Goal: Task Accomplishment & Management: Manage account settings

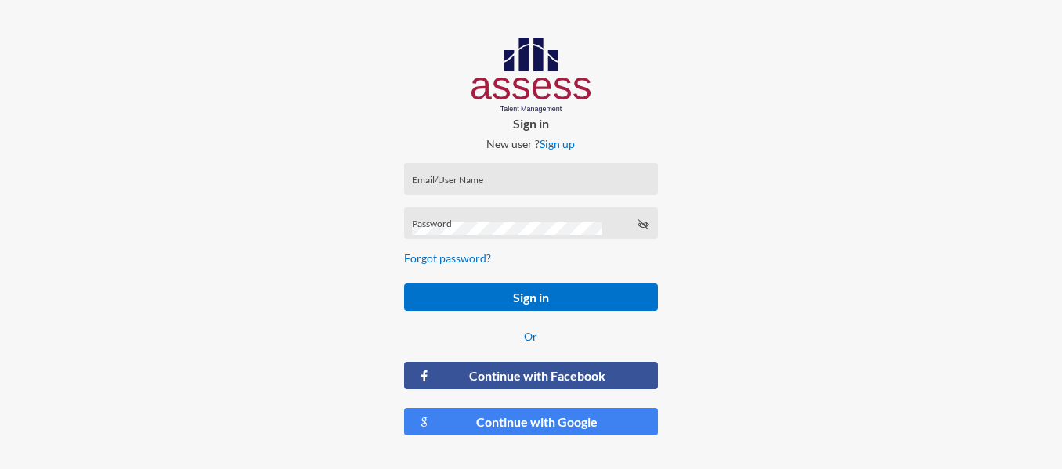
click at [470, 176] on div "Email/User Name" at bounding box center [530, 182] width 237 height 23
click at [480, 184] on input "Email/User Name" at bounding box center [530, 184] width 237 height 13
type input "[PERSON_NAME][EMAIL_ADDRESS][DOMAIN_NAME]"
click at [493, 220] on div "Password" at bounding box center [530, 226] width 237 height 23
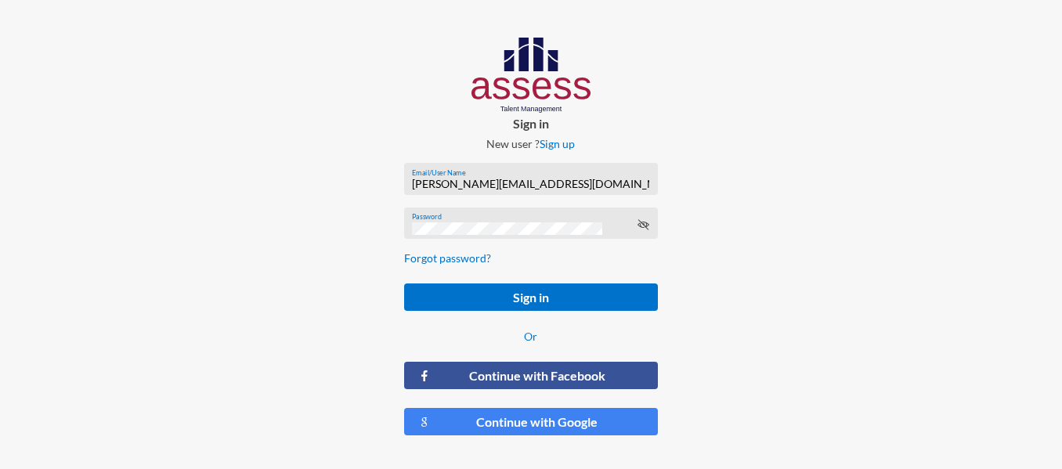
click at [524, 277] on form "[PERSON_NAME][EMAIL_ADDRESS][DOMAIN_NAME] Email/User Name Password Forgot passw…" at bounding box center [531, 299] width 279 height 298
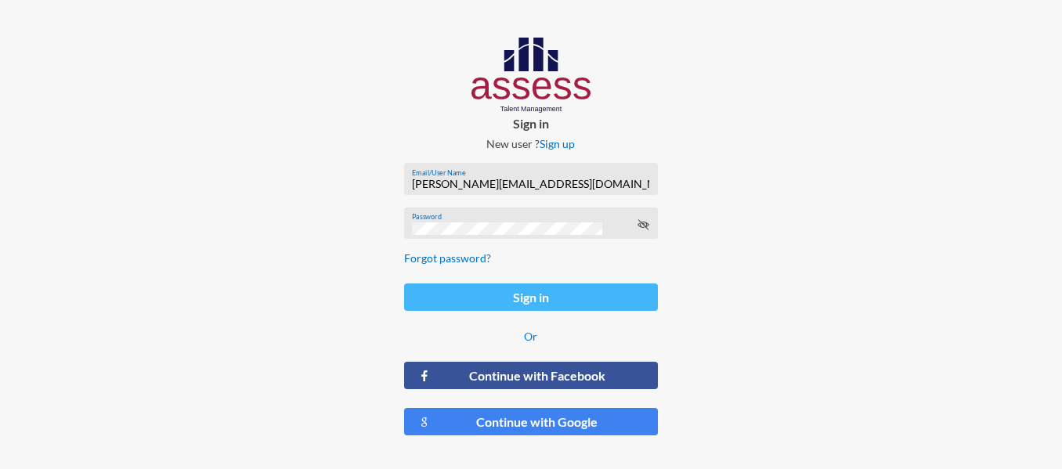
click at [523, 295] on button "Sign in" at bounding box center [531, 297] width 254 height 27
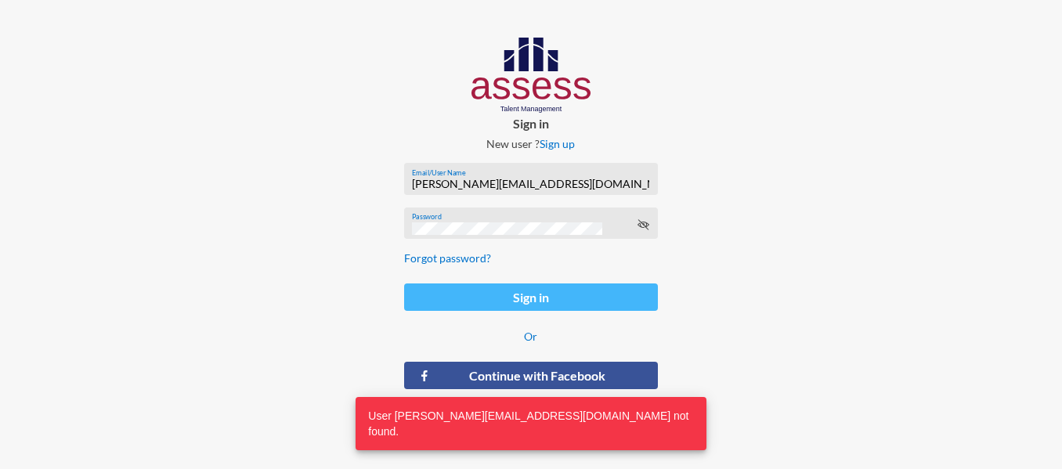
scroll to position [16, 0]
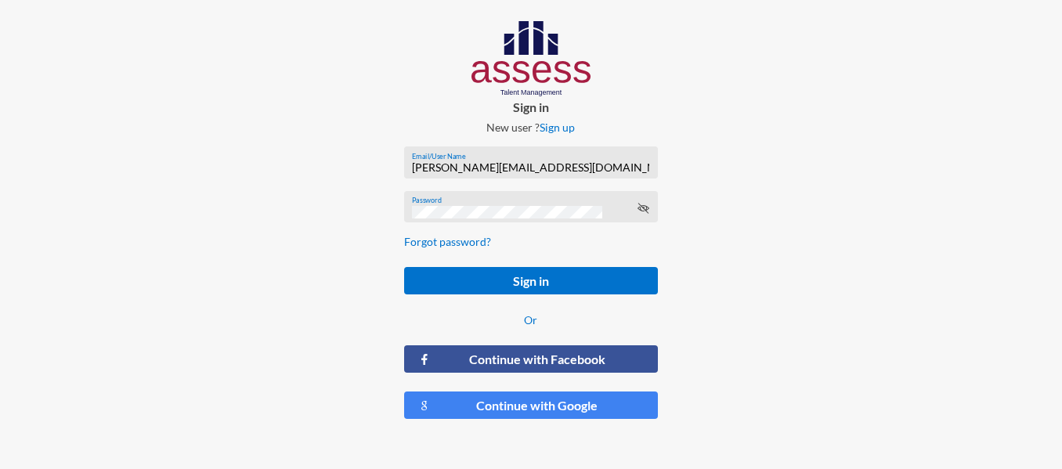
click at [525, 440] on div "Sign in New user ? Sign up [PERSON_NAME][EMAIL_ADDRESS][DOMAIN_NAME] Email/User…" at bounding box center [531, 227] width 354 height 486
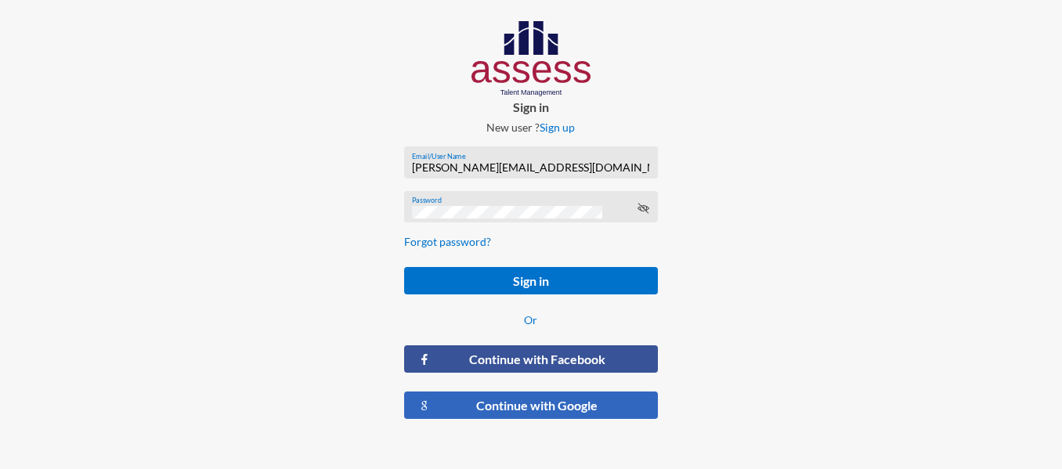
click at [538, 413] on button "Continue with Google" at bounding box center [531, 405] width 254 height 27
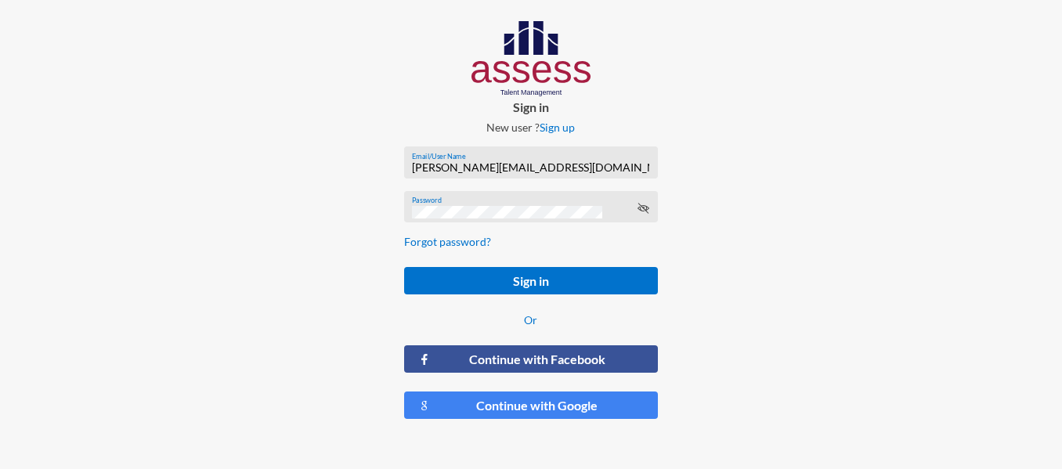
click at [523, 258] on form "[PERSON_NAME][EMAIL_ADDRESS][DOMAIN_NAME] Email/User Name Password Forgot passw…" at bounding box center [531, 283] width 279 height 298
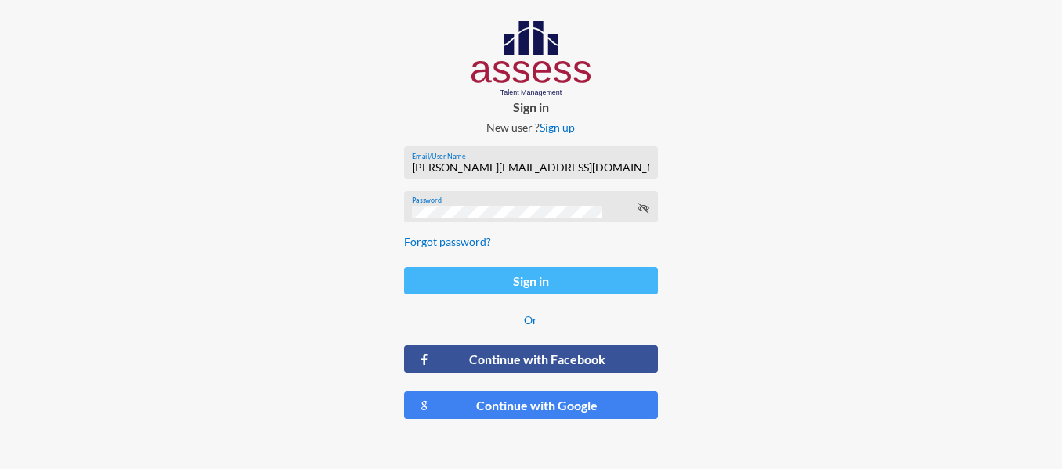
click at [526, 276] on button "Sign in" at bounding box center [531, 280] width 254 height 27
